Goal: Find specific fact: Find specific fact

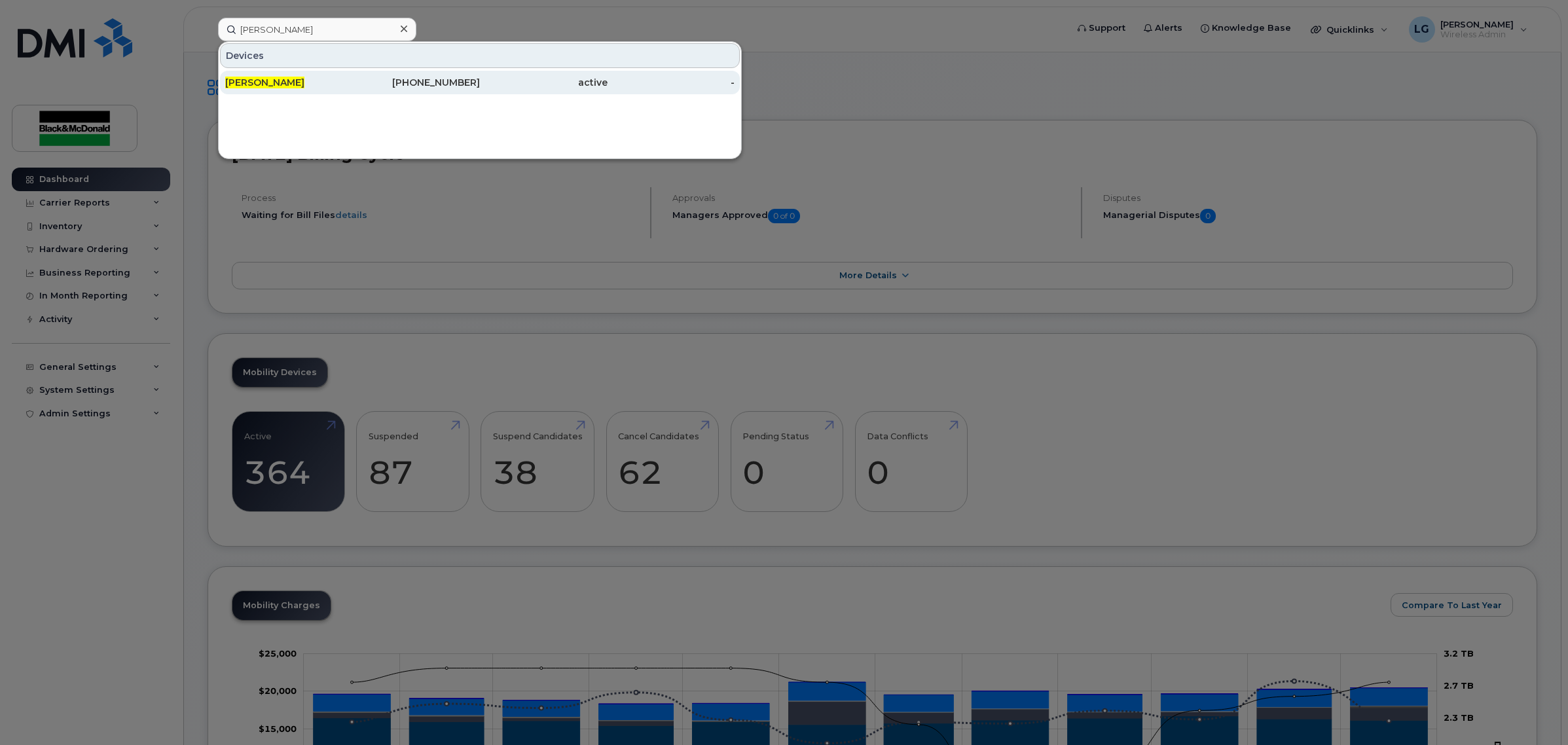
type input "[PERSON_NAME]"
click at [492, 82] on div "active" at bounding box center [544, 82] width 127 height 13
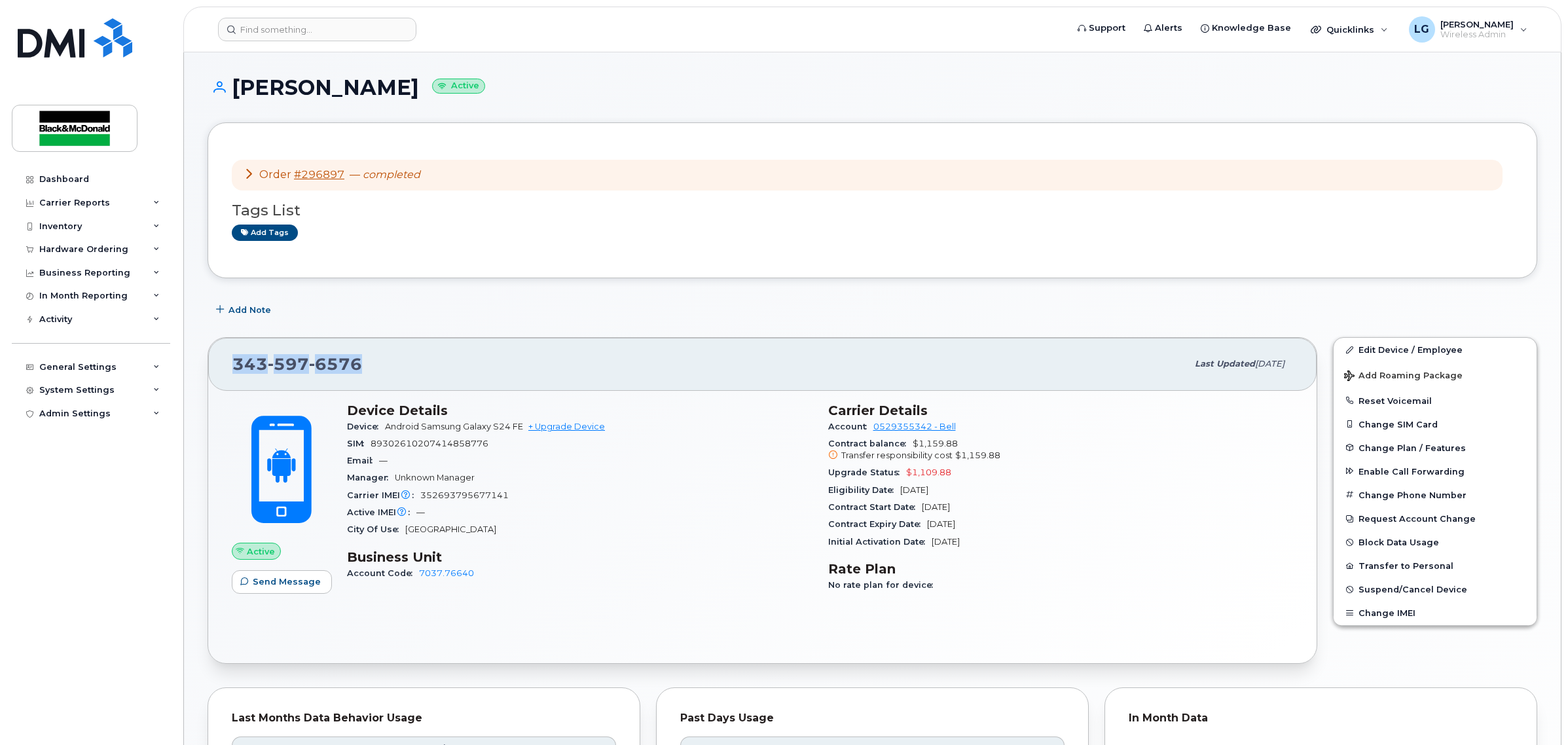
drag, startPoint x: 372, startPoint y: 361, endPoint x: 237, endPoint y: 375, distance: 135.7
click at [237, 375] on div "343 597 6576" at bounding box center [710, 364] width 955 height 27
copy span "343 597 6576"
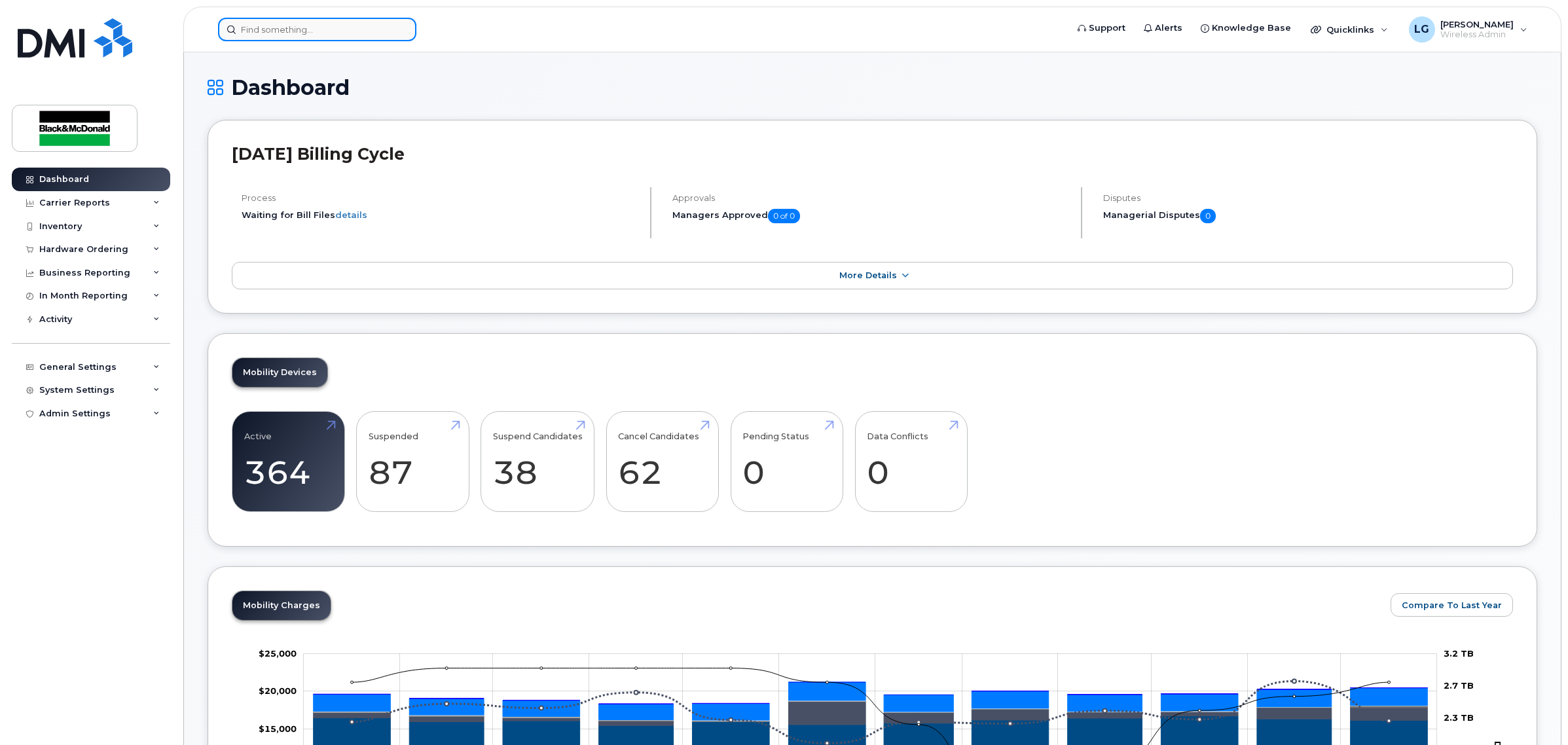
click at [312, 26] on input at bounding box center [317, 29] width 198 height 23
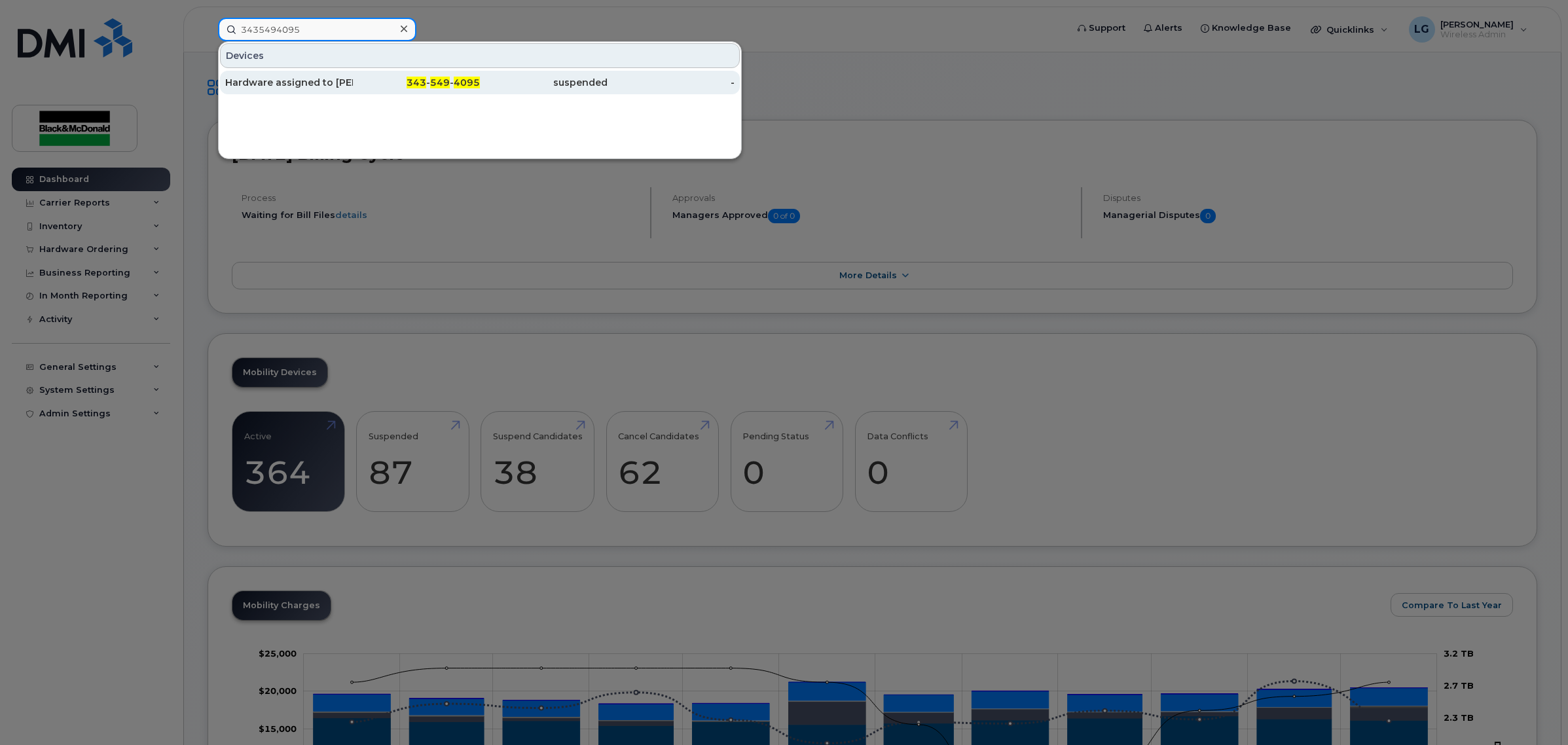
type input "3435494095"
click at [371, 82] on div "343 - 549 - 4095" at bounding box center [416, 82] width 127 height 13
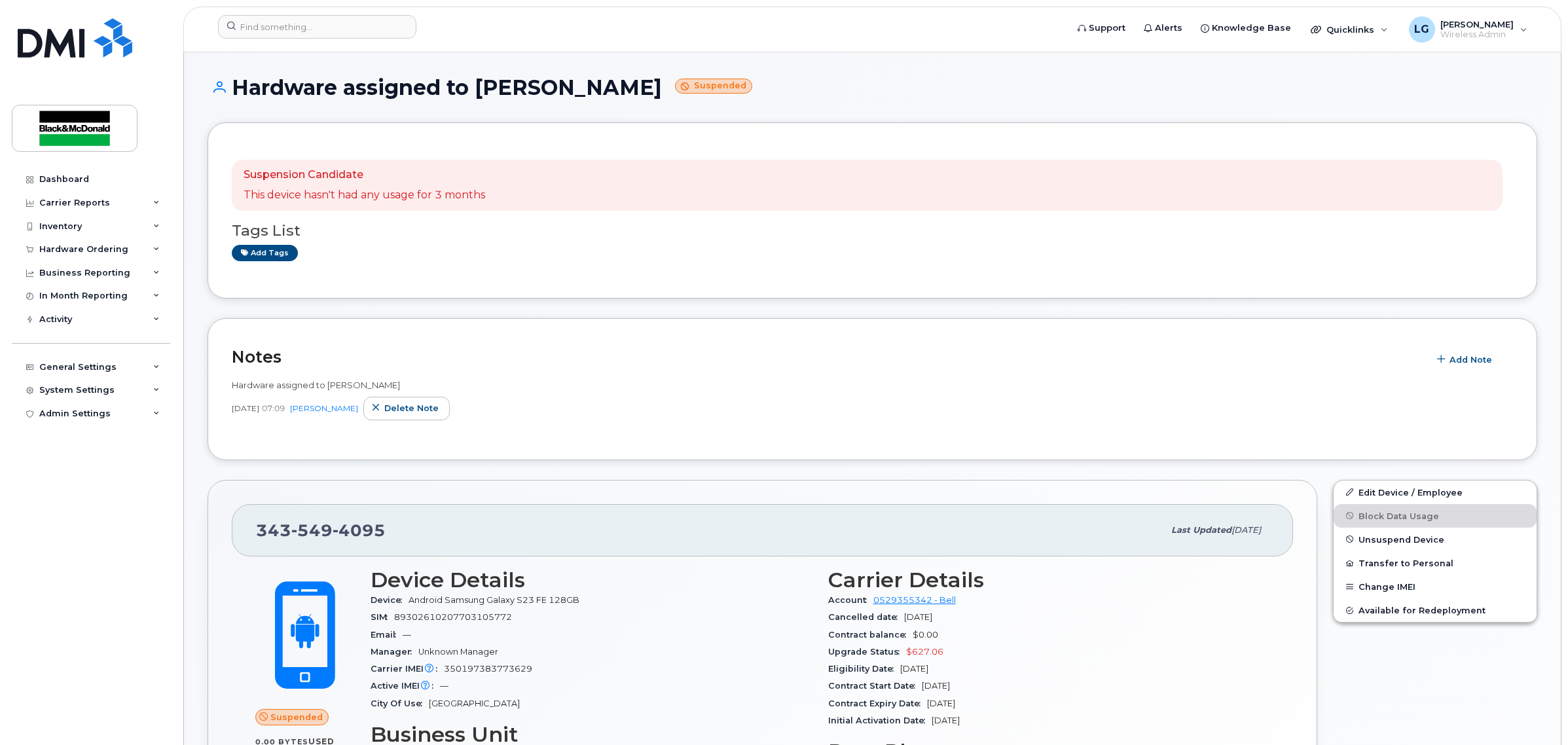
drag, startPoint x: 390, startPoint y: 387, endPoint x: 328, endPoint y: 385, distance: 62.0
click at [328, 385] on div "Hardware assigned to Nicolas Jolette" at bounding box center [872, 386] width 1281 height 13
copy span "Nicolas Jolette"
